Goal: Task Accomplishment & Management: Manage account settings

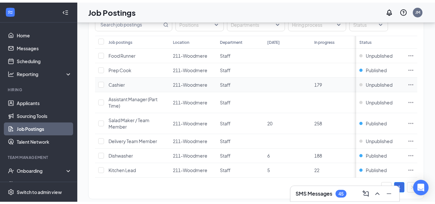
scroll to position [45, 0]
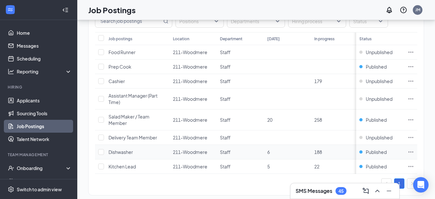
click at [121, 153] on span "Dishwasher" at bounding box center [120, 152] width 24 height 6
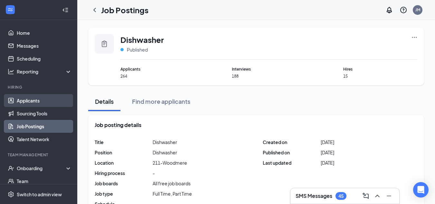
click at [28, 105] on link "Applicants" at bounding box center [44, 100] width 55 height 13
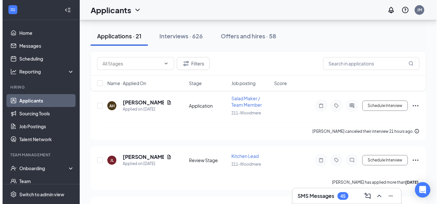
scroll to position [868, 0]
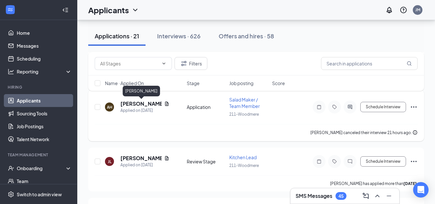
click at [134, 103] on h5 "[PERSON_NAME]" at bounding box center [140, 103] width 41 height 7
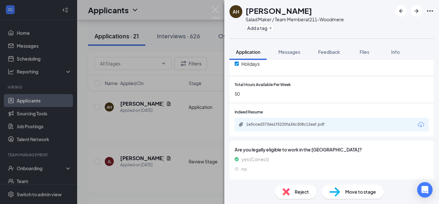
scroll to position [259, 0]
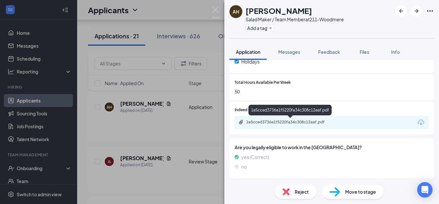
click at [281, 122] on div "1e5cced3736e1f5220fa34c308c12eaf.pdf" at bounding box center [291, 121] width 90 height 5
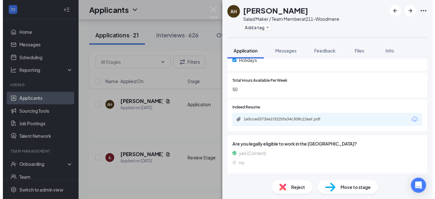
scroll to position [257, 0]
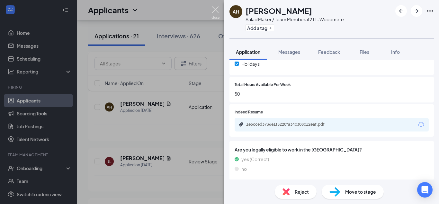
click at [218, 10] on img at bounding box center [216, 12] width 8 height 13
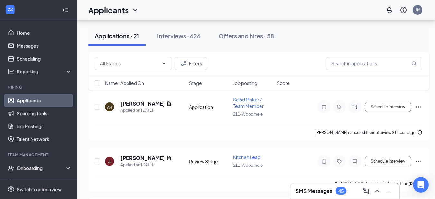
click at [318, 190] on h3 "SMS Messages" at bounding box center [313, 190] width 37 height 7
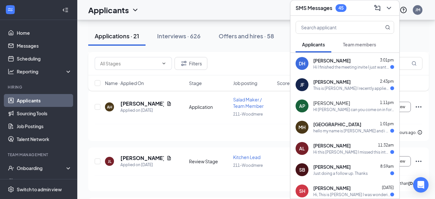
click at [331, 64] on div "Hi I finished the meeting invite I just wanted to make sure everything looks go…" at bounding box center [351, 66] width 77 height 5
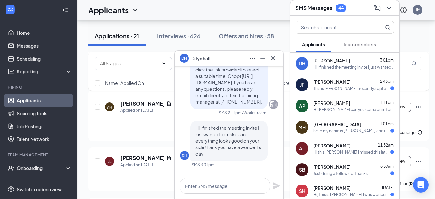
click at [329, 86] on div "This is [PERSON_NAME] I recently applied for your dishwasher position, and I se…" at bounding box center [351, 88] width 77 height 5
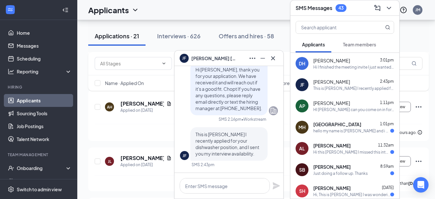
click at [214, 59] on span "[PERSON_NAME]" at bounding box center [213, 58] width 45 height 7
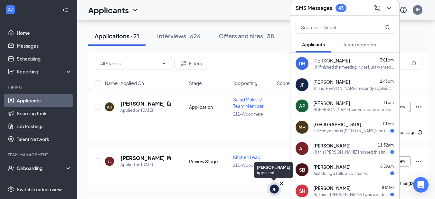
click at [271, 190] on div "JF" at bounding box center [274, 188] width 9 height 9
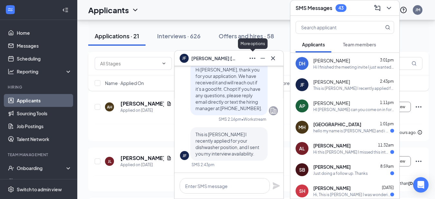
click at [251, 60] on icon "Ellipses" at bounding box center [252, 58] width 8 height 8
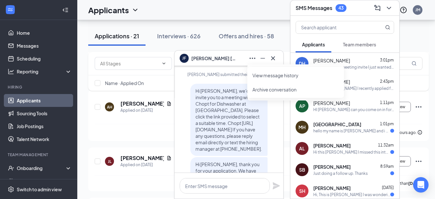
scroll to position [-197, 0]
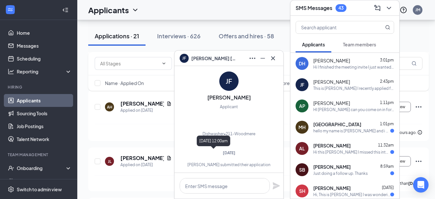
click at [228, 152] on span "[DATE]" at bounding box center [229, 152] width 13 height 5
click at [327, 78] on span "[PERSON_NAME]" at bounding box center [331, 81] width 37 height 6
click at [360, 41] on span "Team members" at bounding box center [359, 44] width 33 height 6
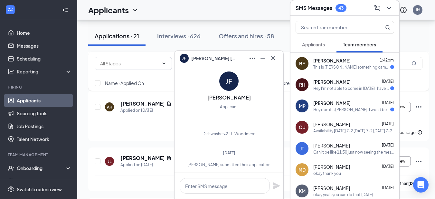
click at [344, 80] on span "[PERSON_NAME]" at bounding box center [331, 81] width 37 height 6
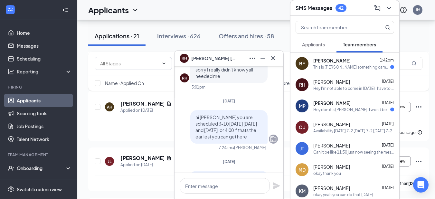
scroll to position [-123, 0]
click at [275, 60] on icon "Cross" at bounding box center [273, 58] width 8 height 8
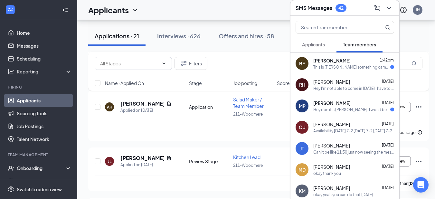
click at [352, 107] on div "Hey don it's [PERSON_NAME]. I won't be able to come in [DATE]. I'm sick and it'…" at bounding box center [351, 109] width 77 height 5
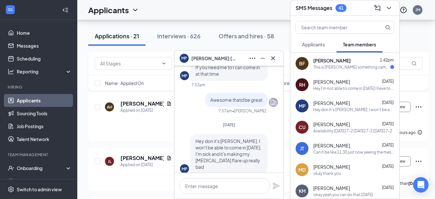
scroll to position [0, 0]
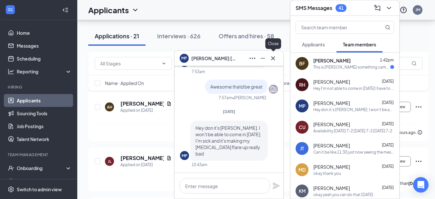
click at [274, 60] on icon "Cross" at bounding box center [273, 58] width 4 height 4
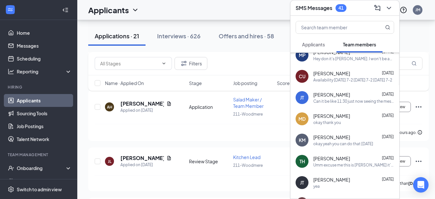
scroll to position [51, 0]
click at [343, 119] on div "okay thank you" at bounding box center [353, 121] width 81 height 5
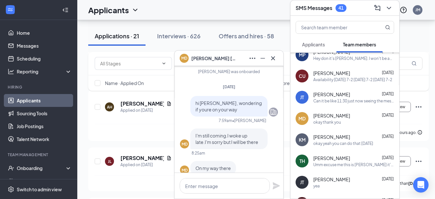
scroll to position [-41, 0]
click at [273, 59] on icon "Cross" at bounding box center [273, 58] width 8 height 8
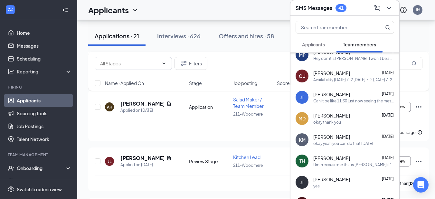
click at [319, 42] on span "Applicants" at bounding box center [313, 44] width 23 height 6
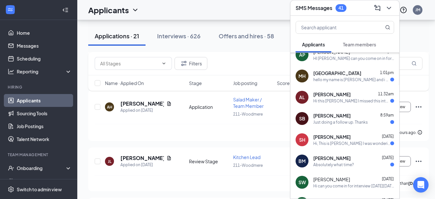
click at [335, 119] on div "Just doing a follow up. Thanks" at bounding box center [340, 121] width 54 height 5
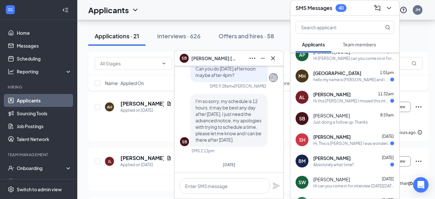
scroll to position [-21, 0]
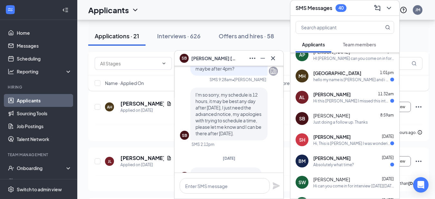
click at [333, 162] on div "Absolutely what time?" at bounding box center [333, 164] width 41 height 5
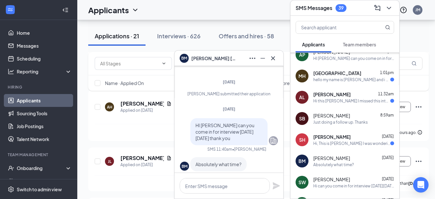
scroll to position [0, 0]
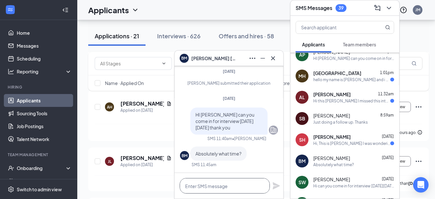
click at [224, 186] on textarea at bounding box center [224, 185] width 90 height 15
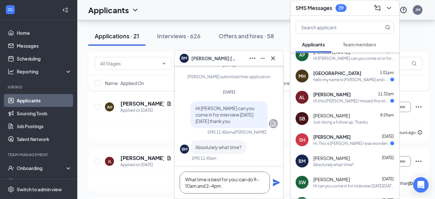
type textarea "What time is best for you i can do 9-10am and 2-4pm"
click at [276, 183] on icon "Plane" at bounding box center [275, 182] width 7 height 7
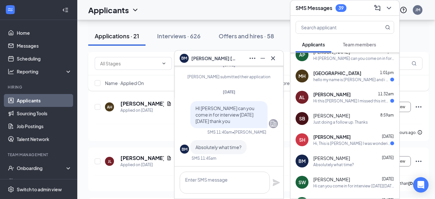
scroll to position [0, 0]
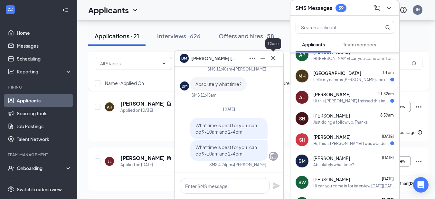
click at [272, 60] on icon "Cross" at bounding box center [273, 58] width 8 height 8
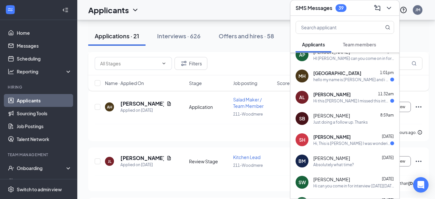
click at [335, 141] on div "Hi, This is [PERSON_NAME] I was wondering if I can reschedule I'm having a fami…" at bounding box center [351, 143] width 77 height 5
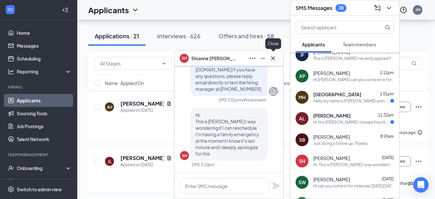
click at [272, 60] on icon "Cross" at bounding box center [273, 58] width 8 height 8
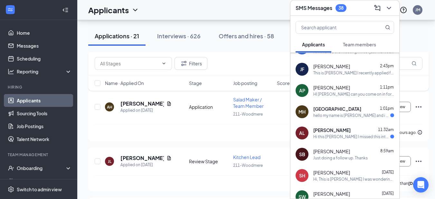
scroll to position [37, 0]
click at [347, 112] on div "hello my name is [PERSON_NAME] and i had to fill out an application for" at bounding box center [351, 114] width 77 height 5
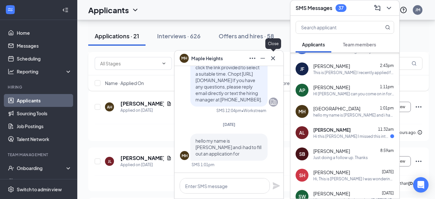
click at [273, 59] on icon "Cross" at bounding box center [273, 58] width 8 height 8
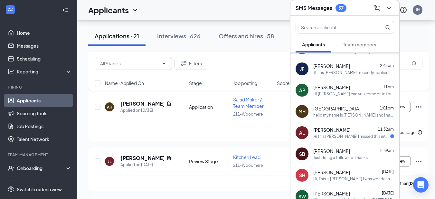
click at [346, 155] on div "Just doing a follow up. Thanks" at bounding box center [340, 157] width 54 height 5
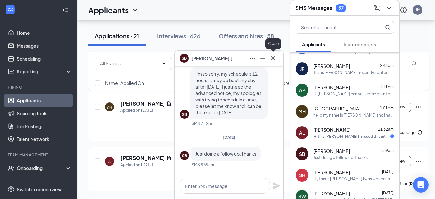
click at [272, 59] on icon "Cross" at bounding box center [273, 58] width 4 height 4
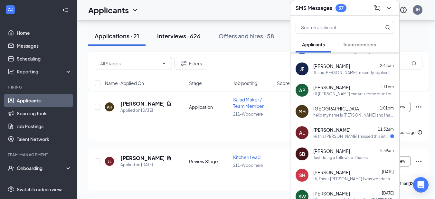
click at [171, 34] on div "Interviews · 626" at bounding box center [178, 36] width 43 height 8
